Goal: Check status: Check status

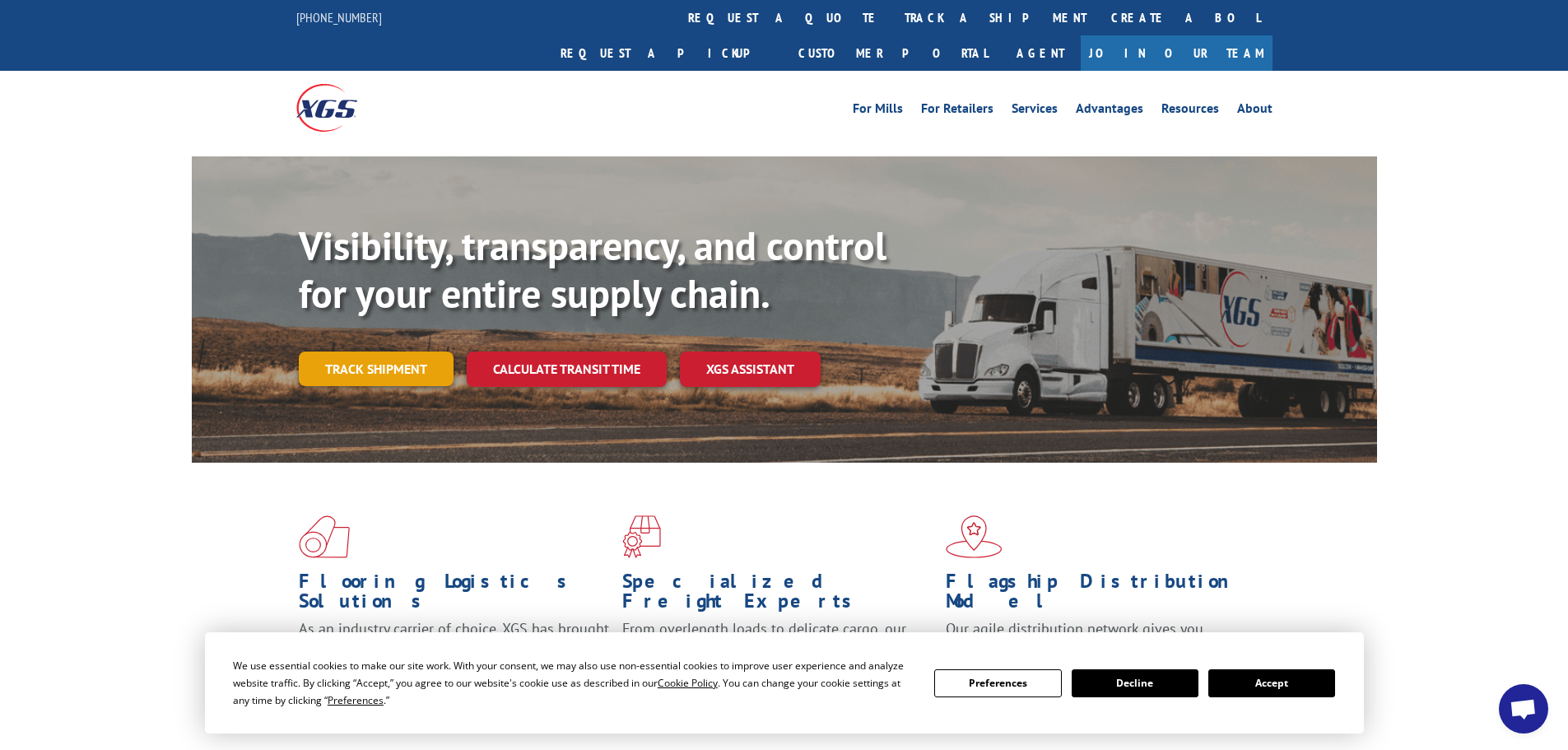
click at [384, 352] on link "Track shipment" at bounding box center [376, 369] width 155 height 35
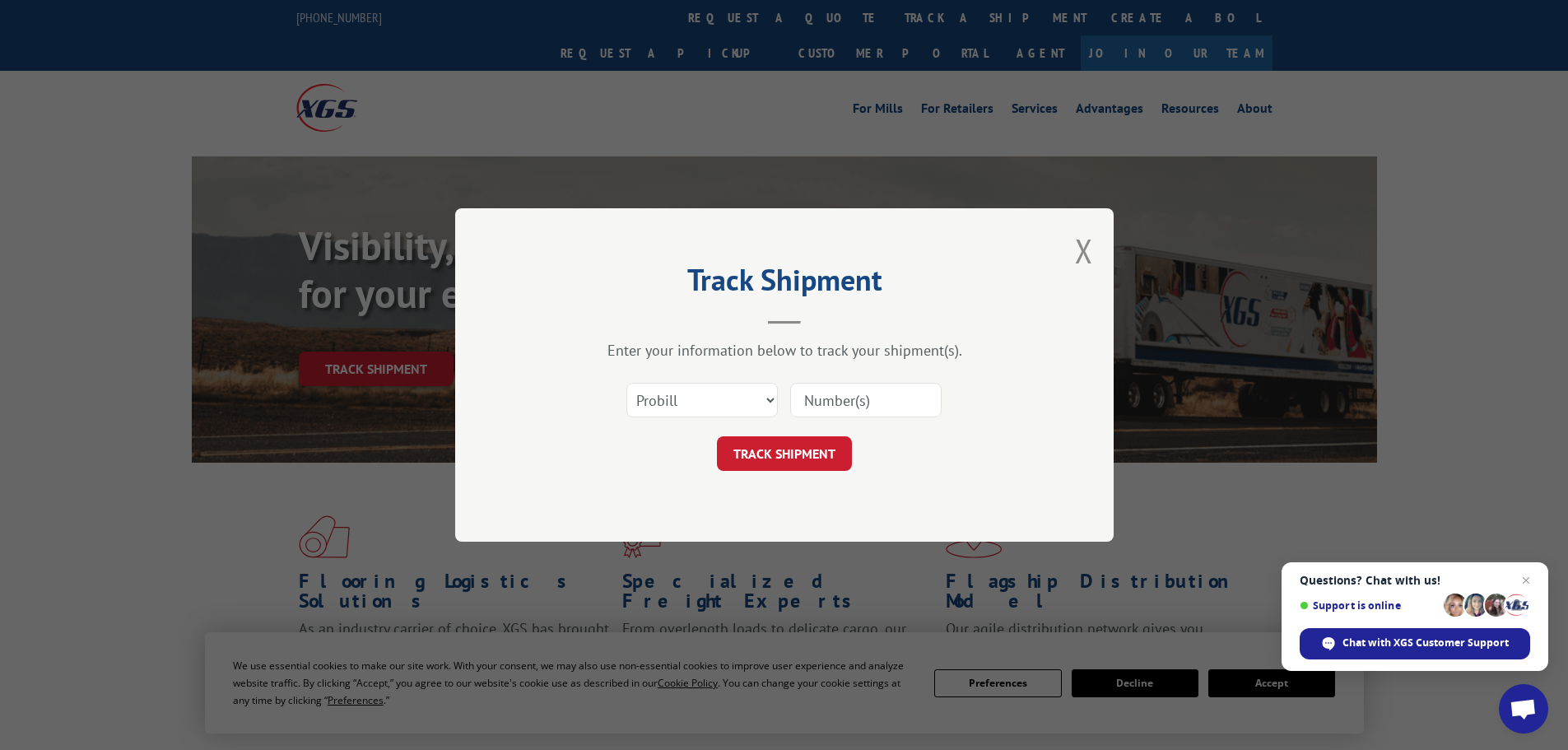
click at [877, 404] on input at bounding box center [866, 400] width 151 height 35
paste input "17478903"
type input "17478903"
click at [782, 450] on button "TRACK SHIPMENT" at bounding box center [784, 453] width 135 height 35
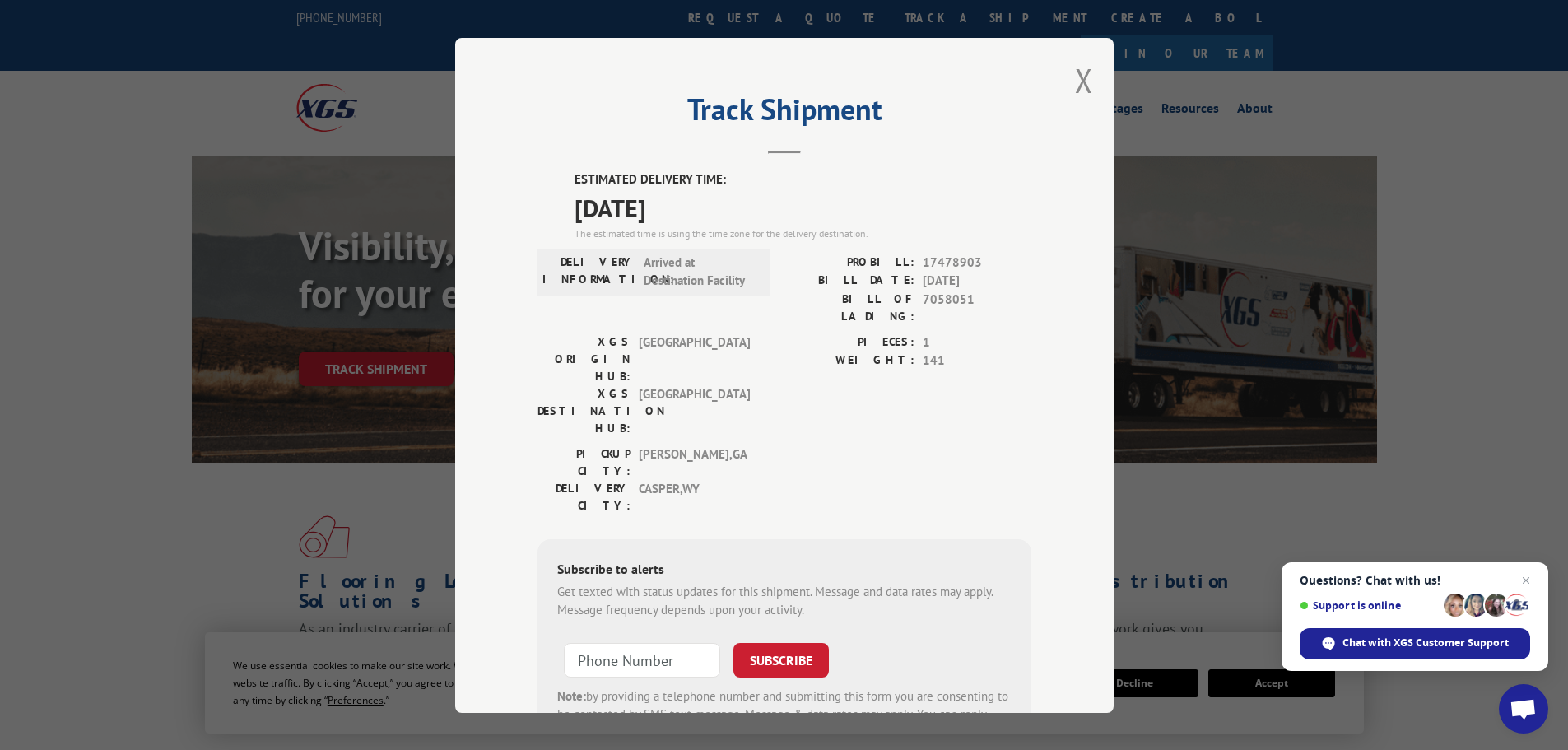
drag, startPoint x: 725, startPoint y: 207, endPoint x: 574, endPoint y: 182, distance: 153.1
click at [555, 179] on div "ESTIMATED DELIVERY TIME: [DATE] The estimated time is using the time zone for t…" at bounding box center [784, 466] width 494 height 592
copy div "ESTIMATED DELIVERY TIME: [DATE]"
click at [1083, 86] on button "Close modal" at bounding box center [1083, 81] width 18 height 44
